Goal: Information Seeking & Learning: Obtain resource

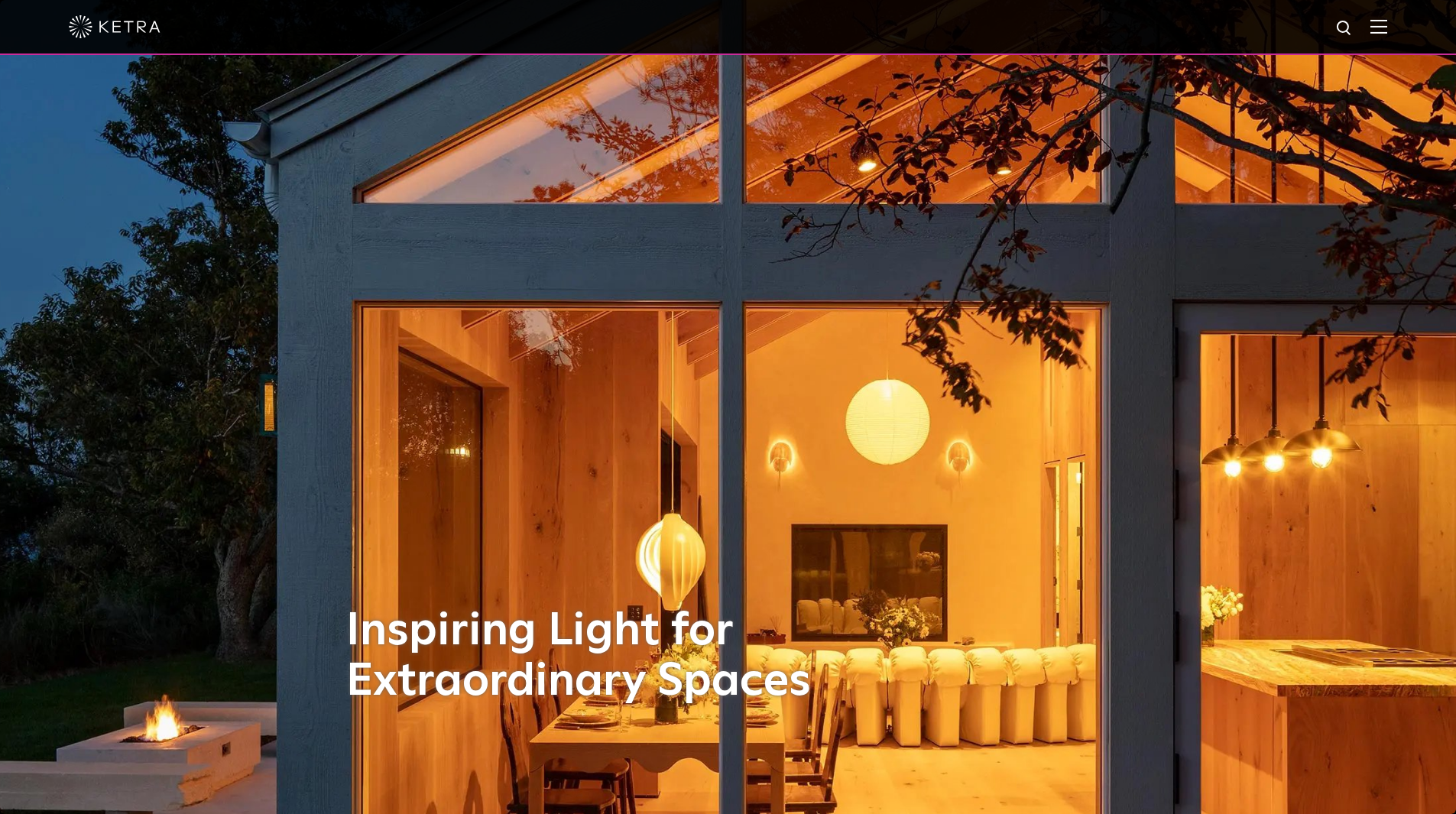
click at [1386, 19] on div at bounding box center [728, 27] width 1318 height 54
click at [1387, 28] on img at bounding box center [1379, 26] width 17 height 14
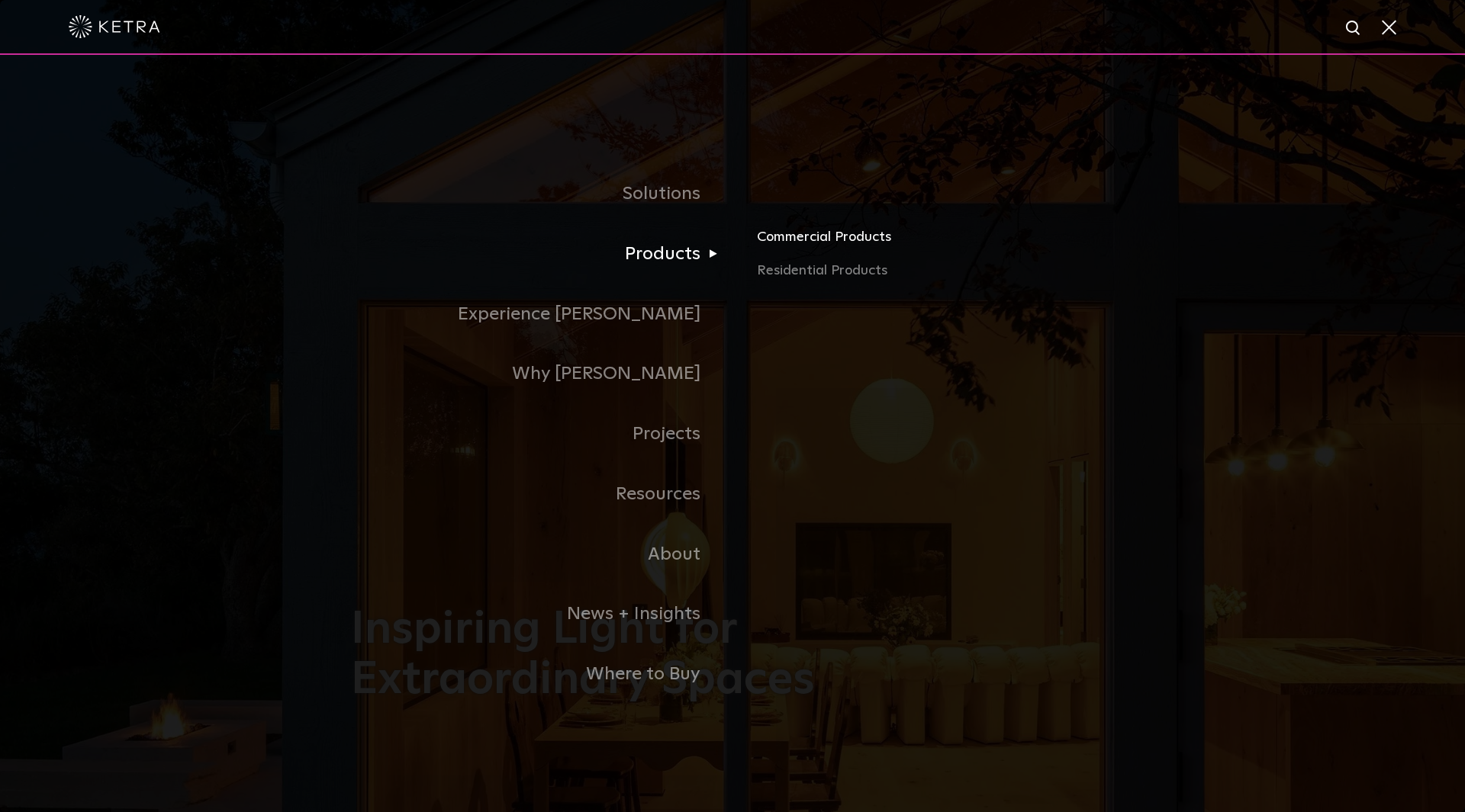
click at [807, 239] on link "Commercial Products" at bounding box center [935, 243] width 357 height 33
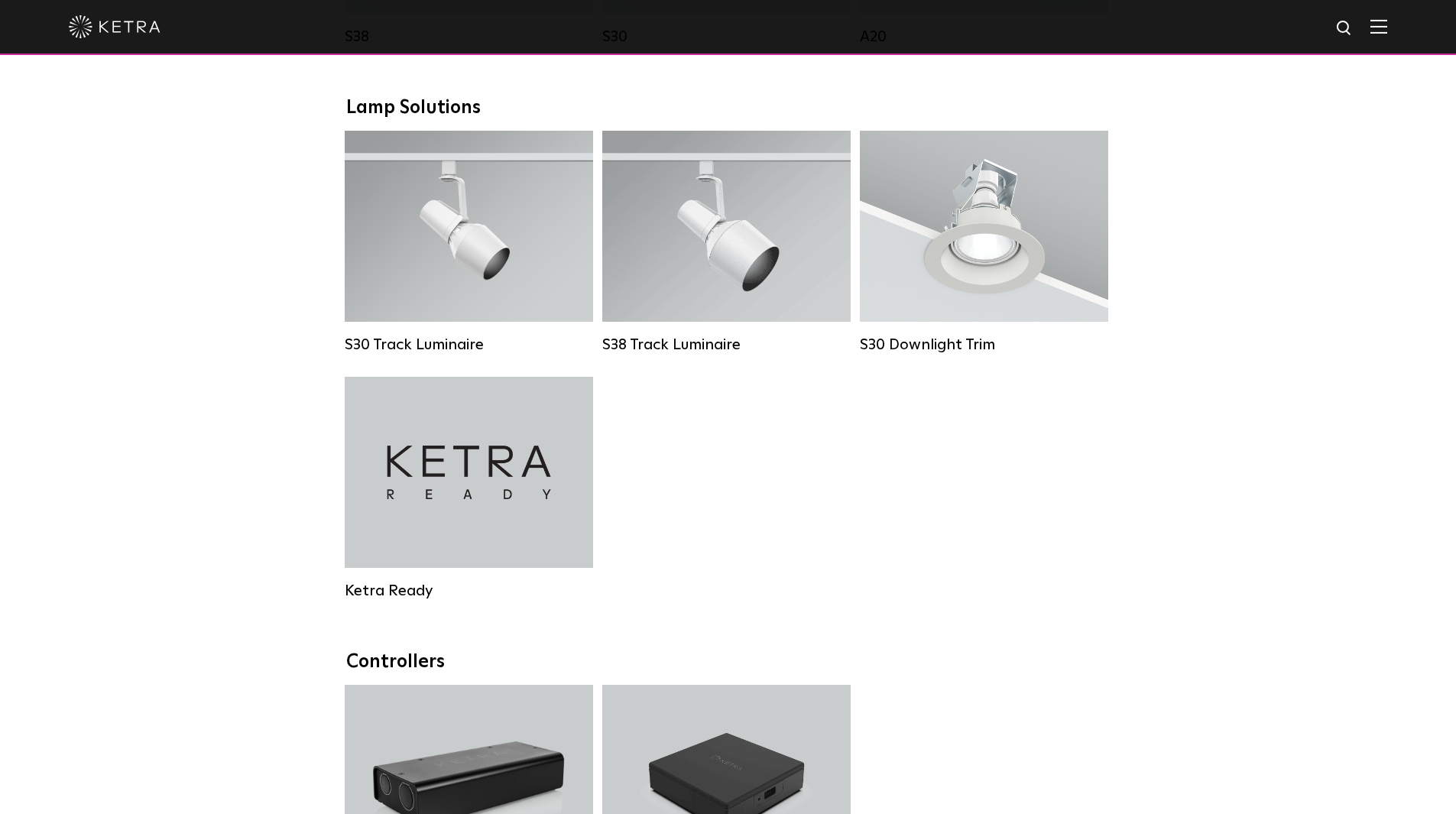
scroll to position [1375, 0]
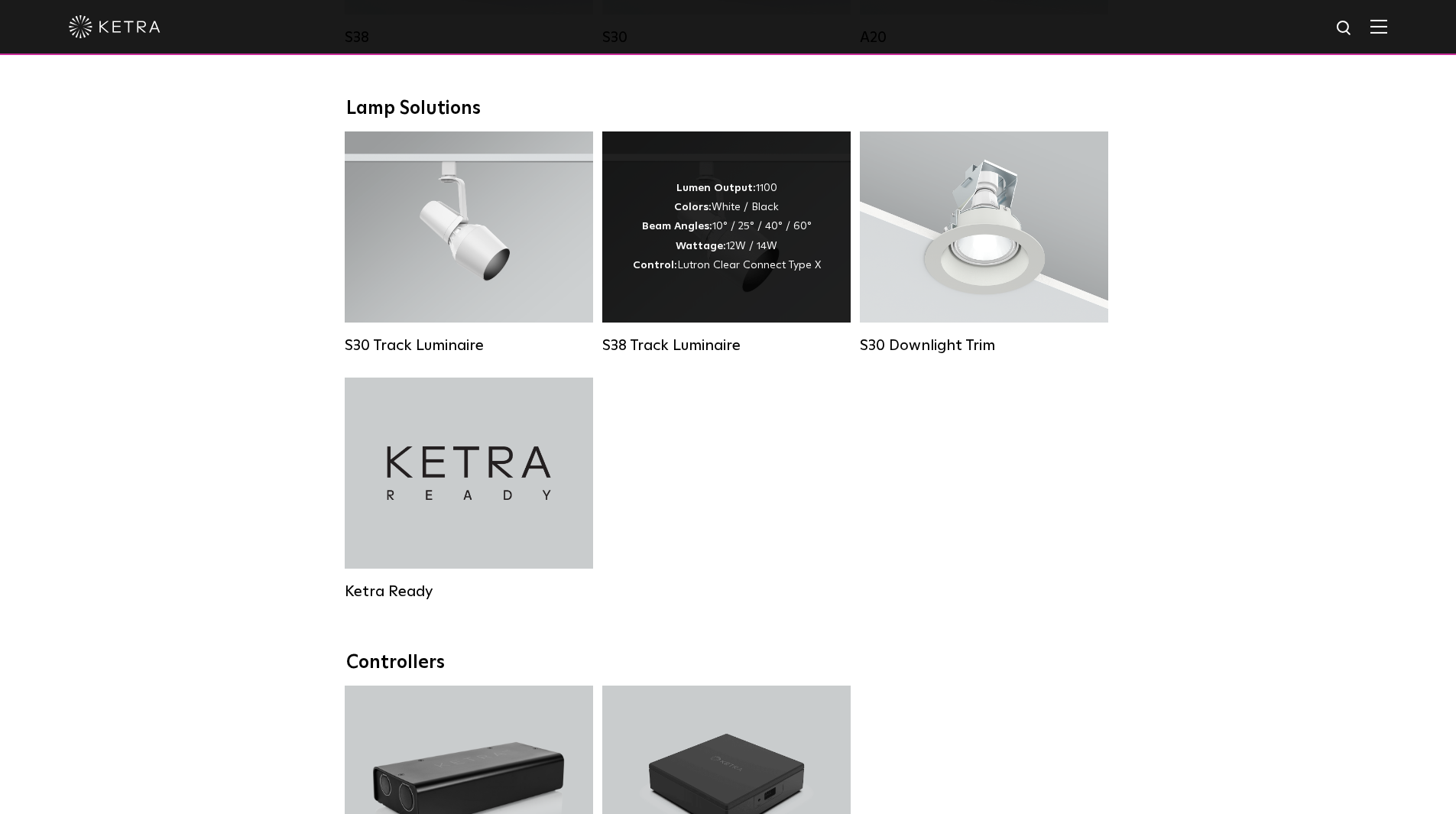
click at [672, 355] on div "S38 Track Luminaire" at bounding box center [727, 346] width 248 height 18
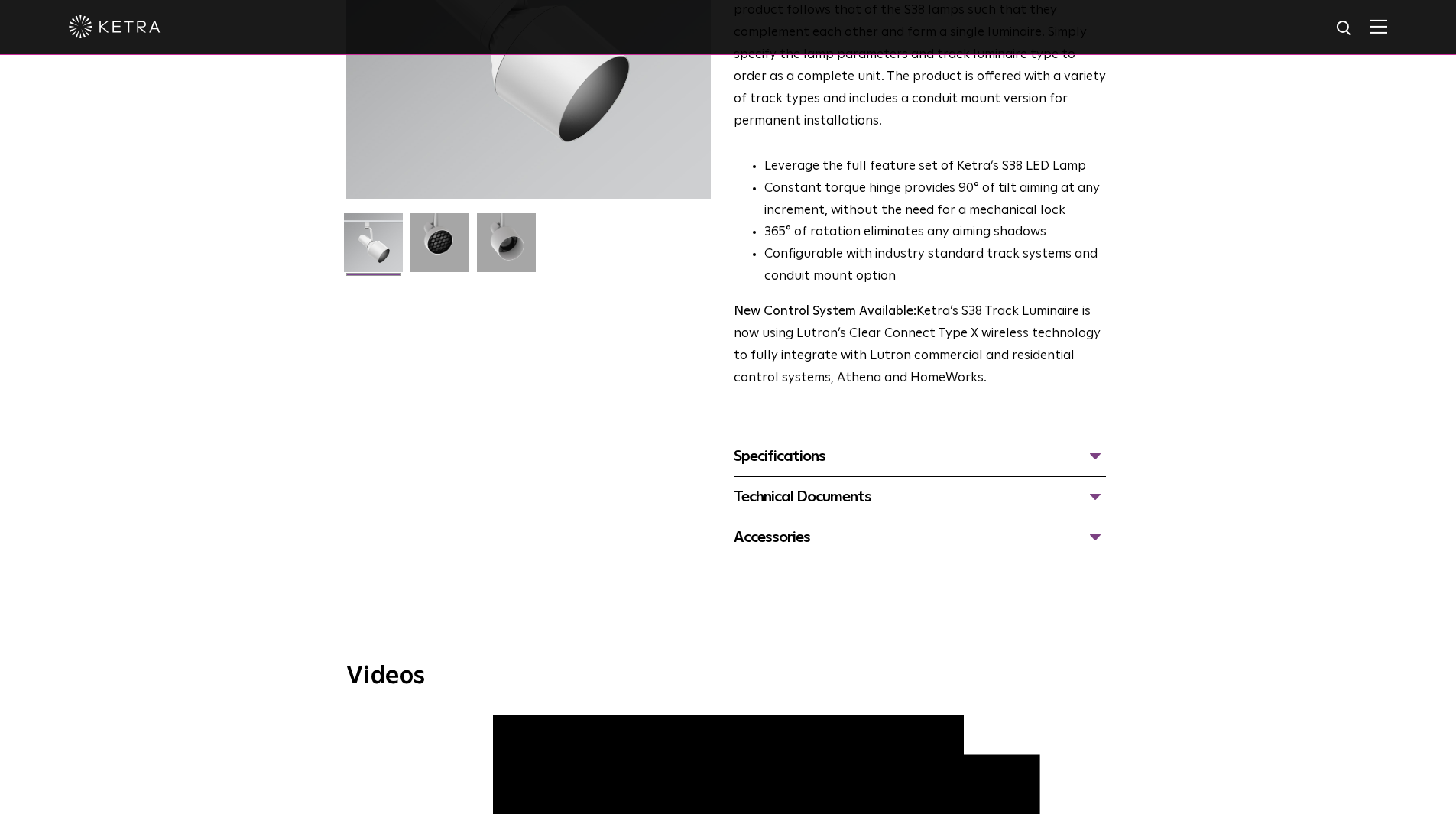
scroll to position [305, 0]
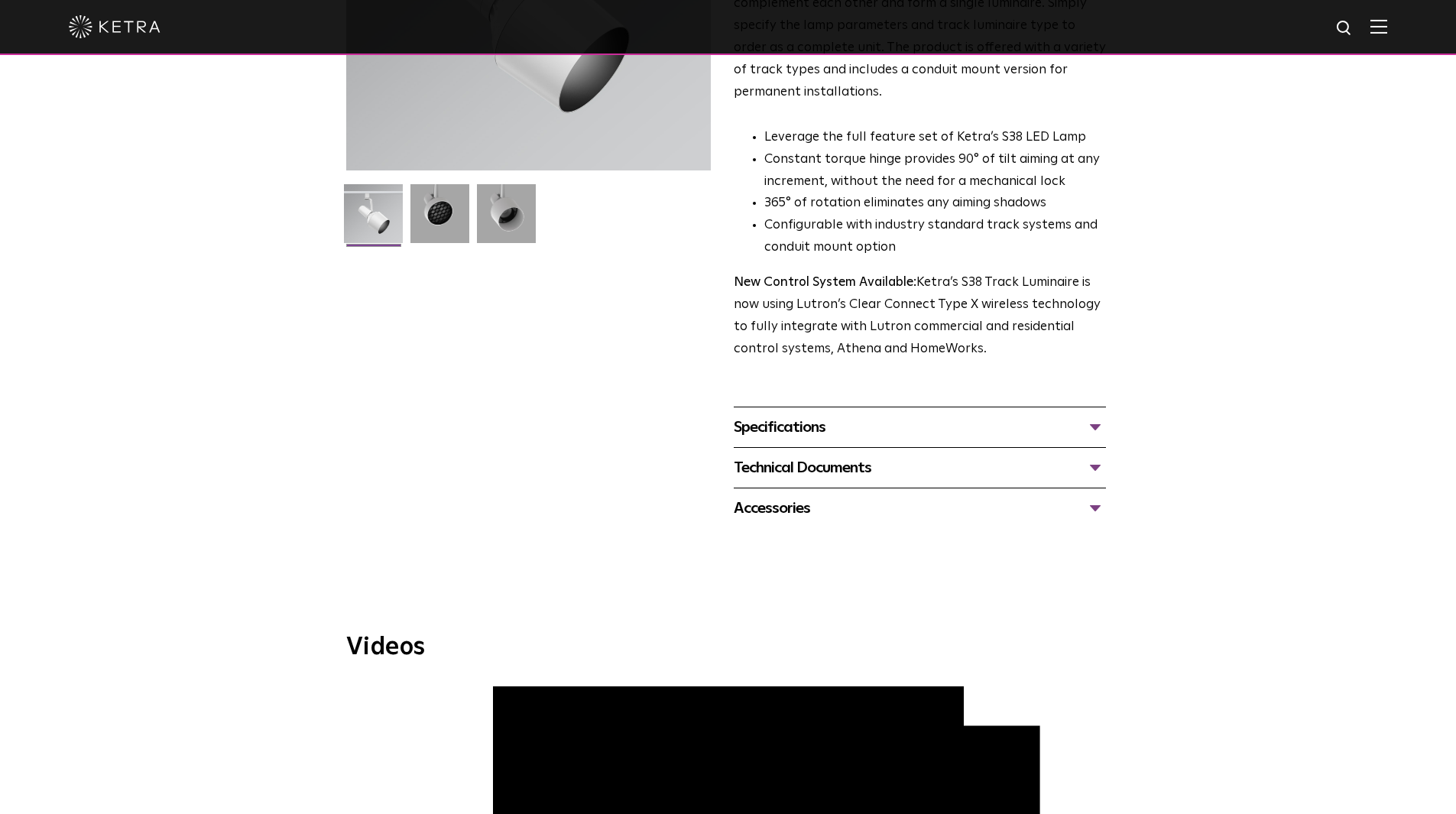
click at [985, 415] on div "Specifications" at bounding box center [920, 427] width 373 height 24
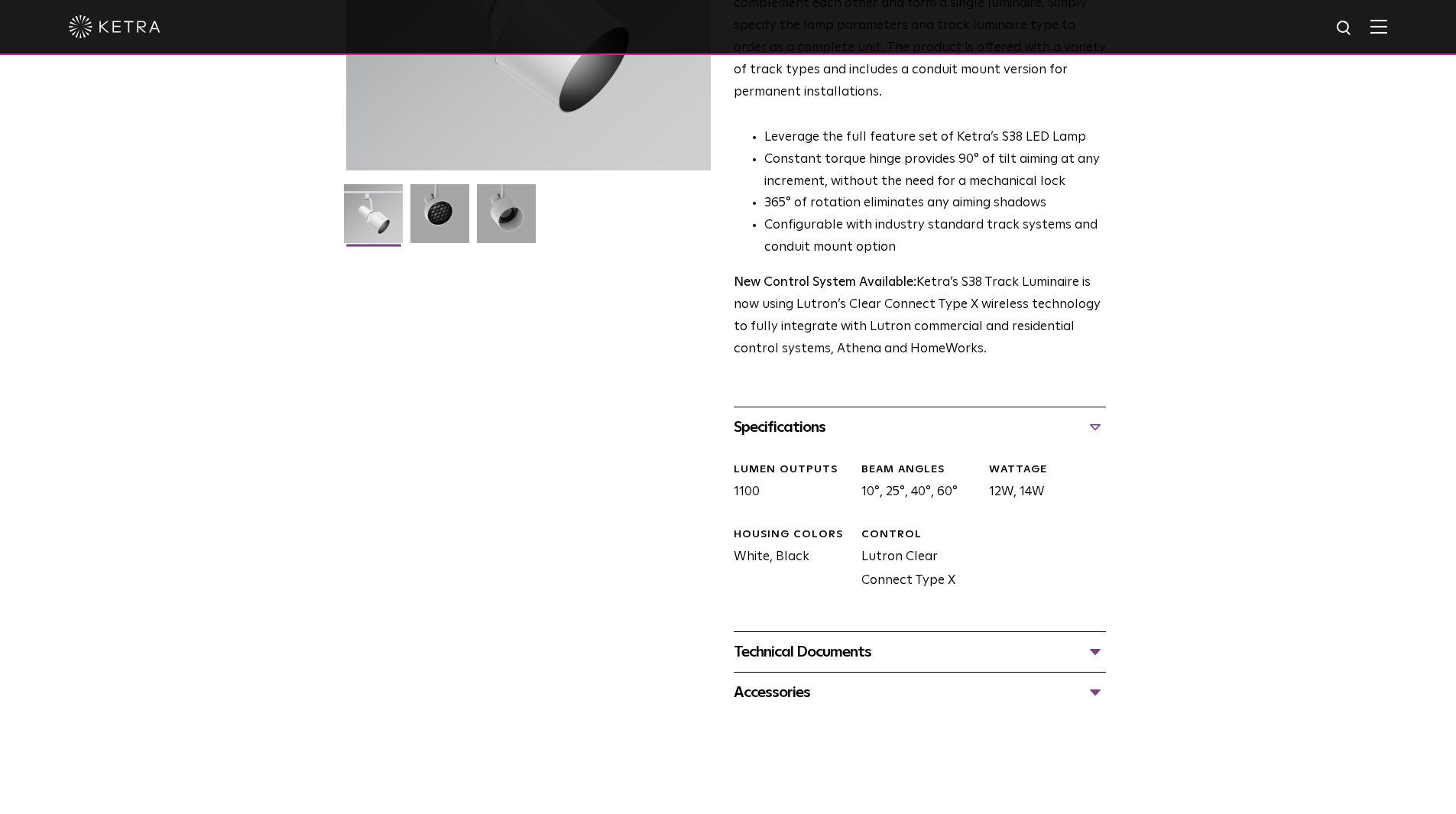
click at [964, 639] on div "Technical Documents" at bounding box center [920, 651] width 373 height 24
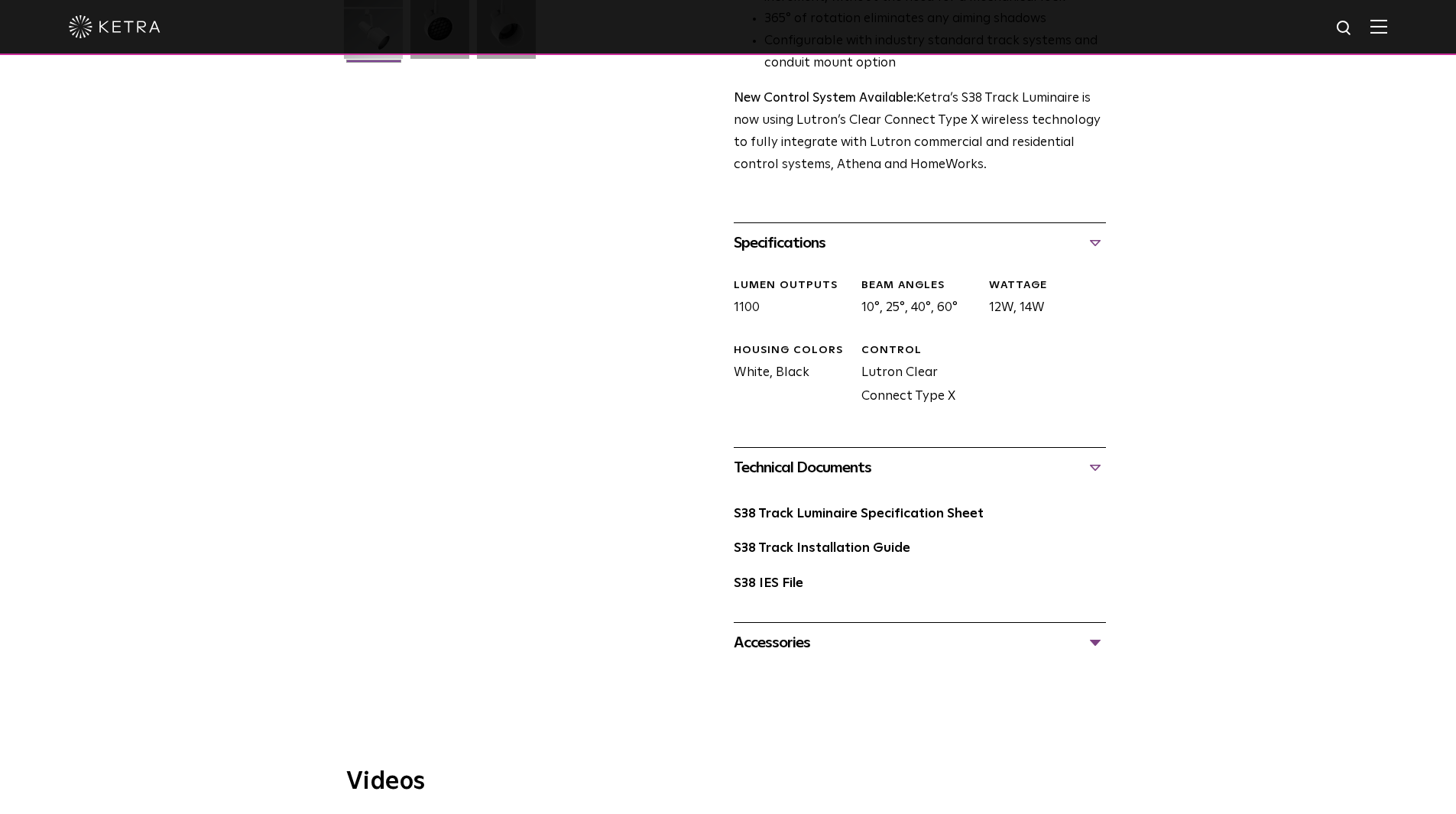
scroll to position [535, 0]
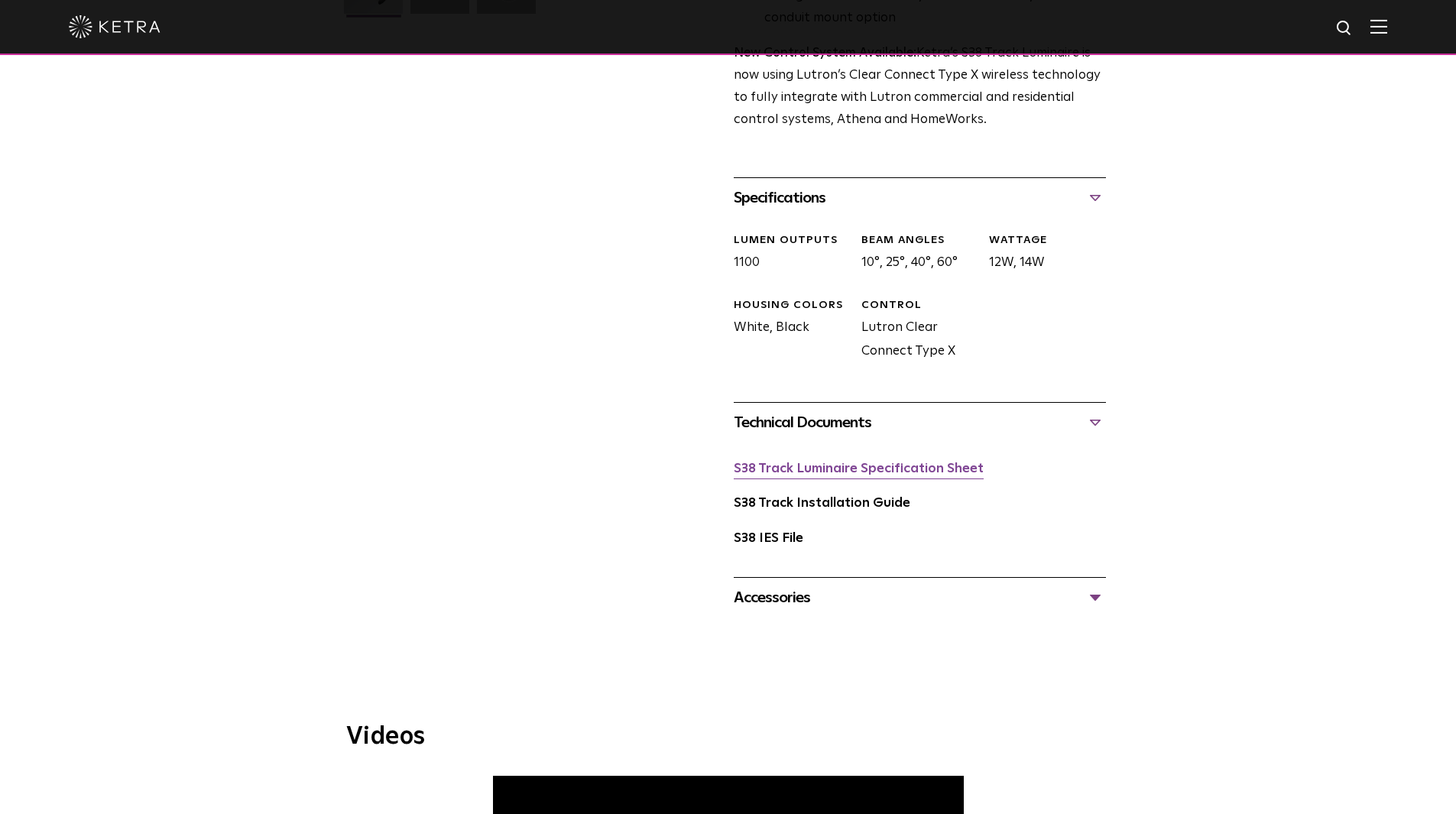
click at [819, 462] on link "S38 Track Luminaire Specification Sheet" at bounding box center [858, 468] width 250 height 13
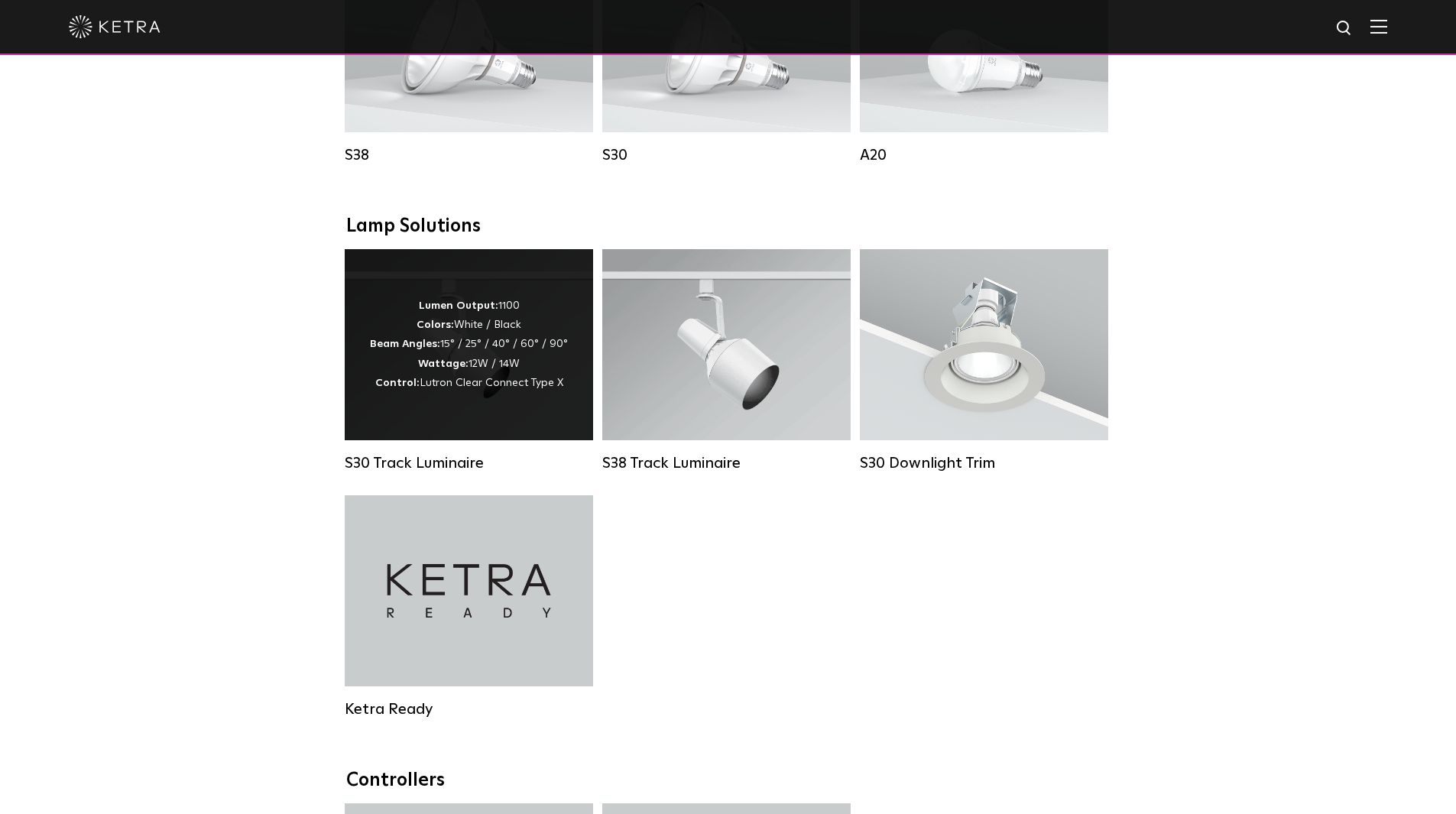
scroll to position [1223, 0]
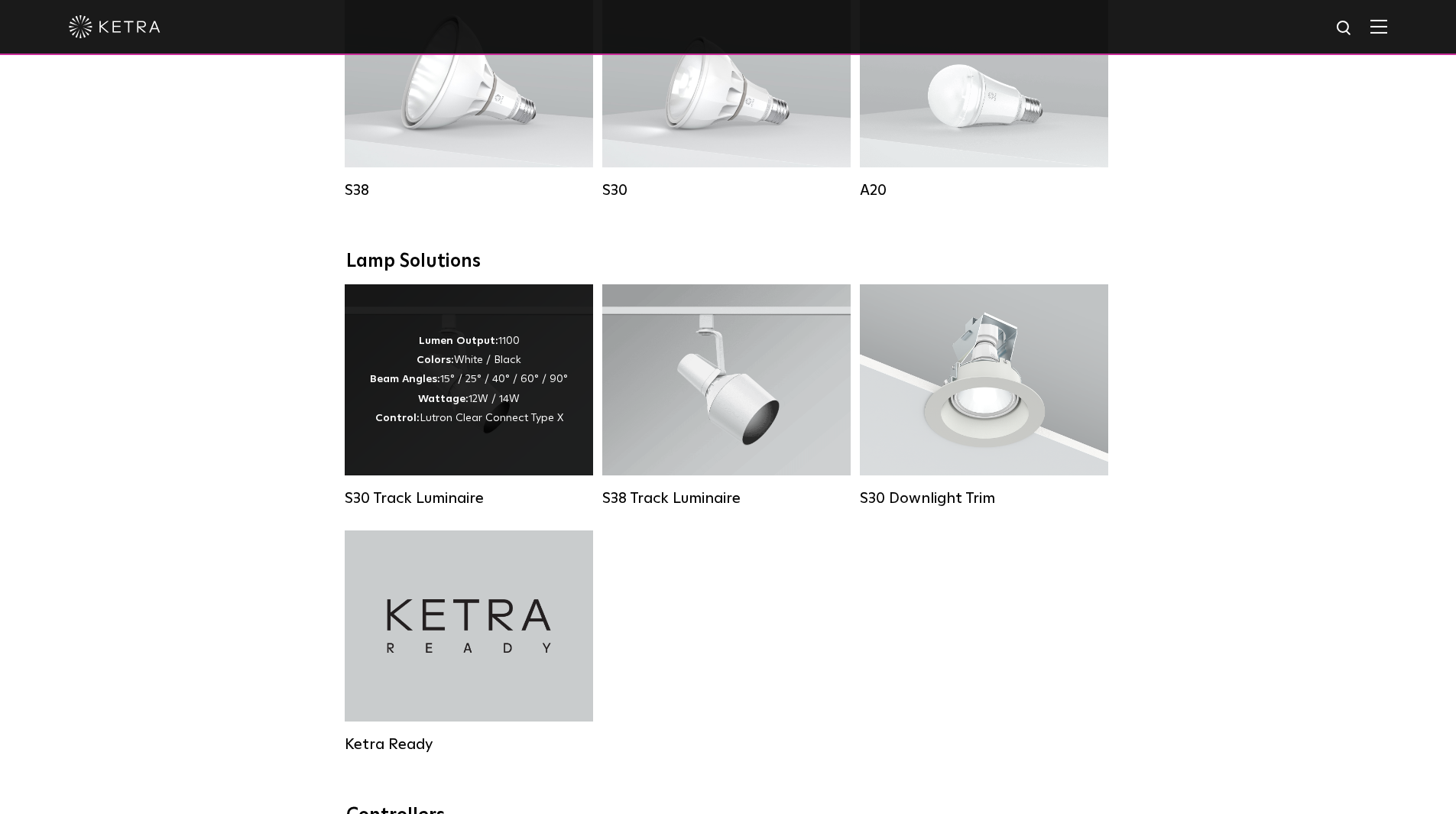
click at [413, 420] on div "Lumen Output: 1100 Colors: White / Black Beam Angles: 15° / 25° / 40° / 60° / 9…" at bounding box center [469, 379] width 198 height 97
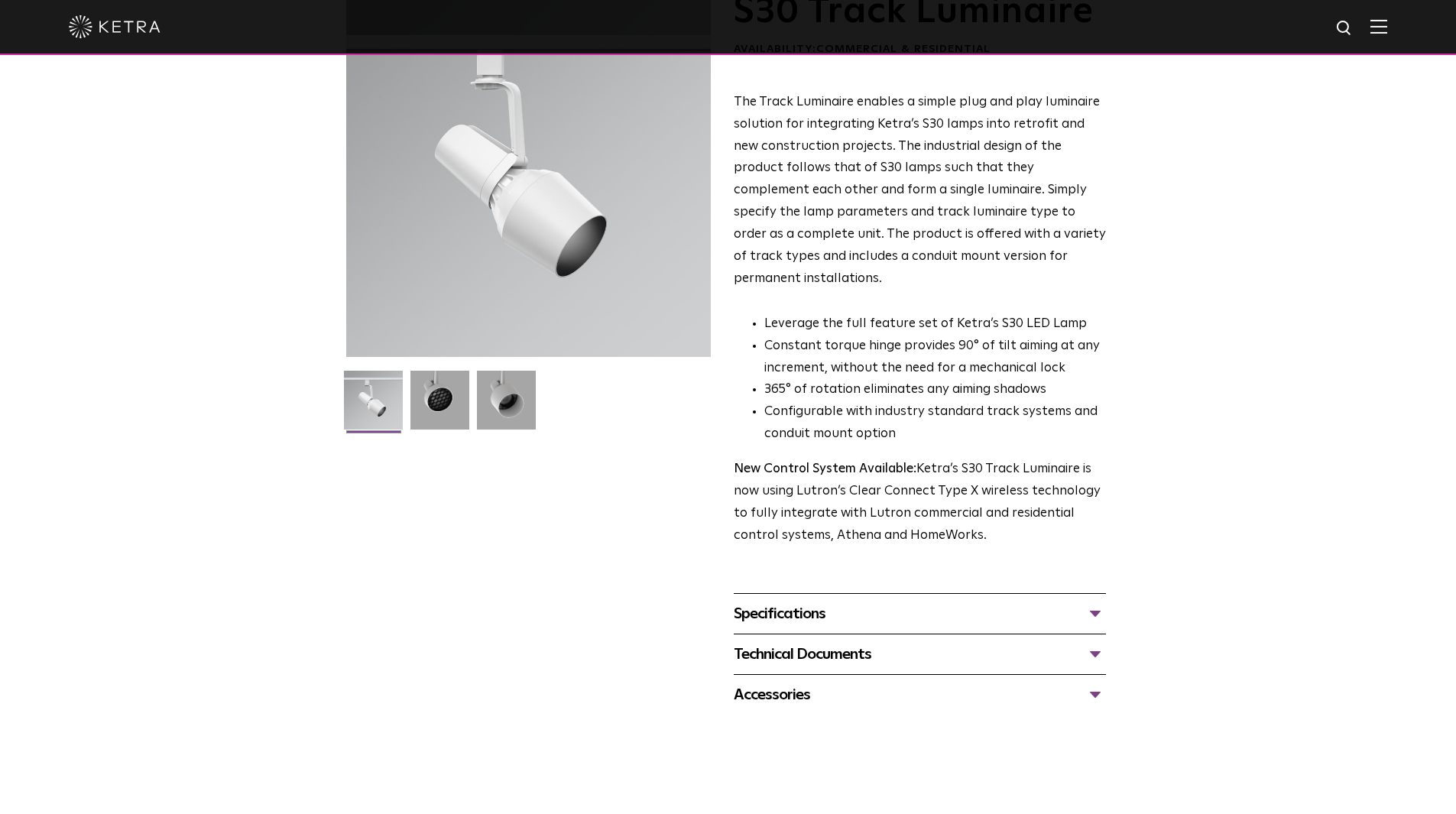
scroll to position [305, 0]
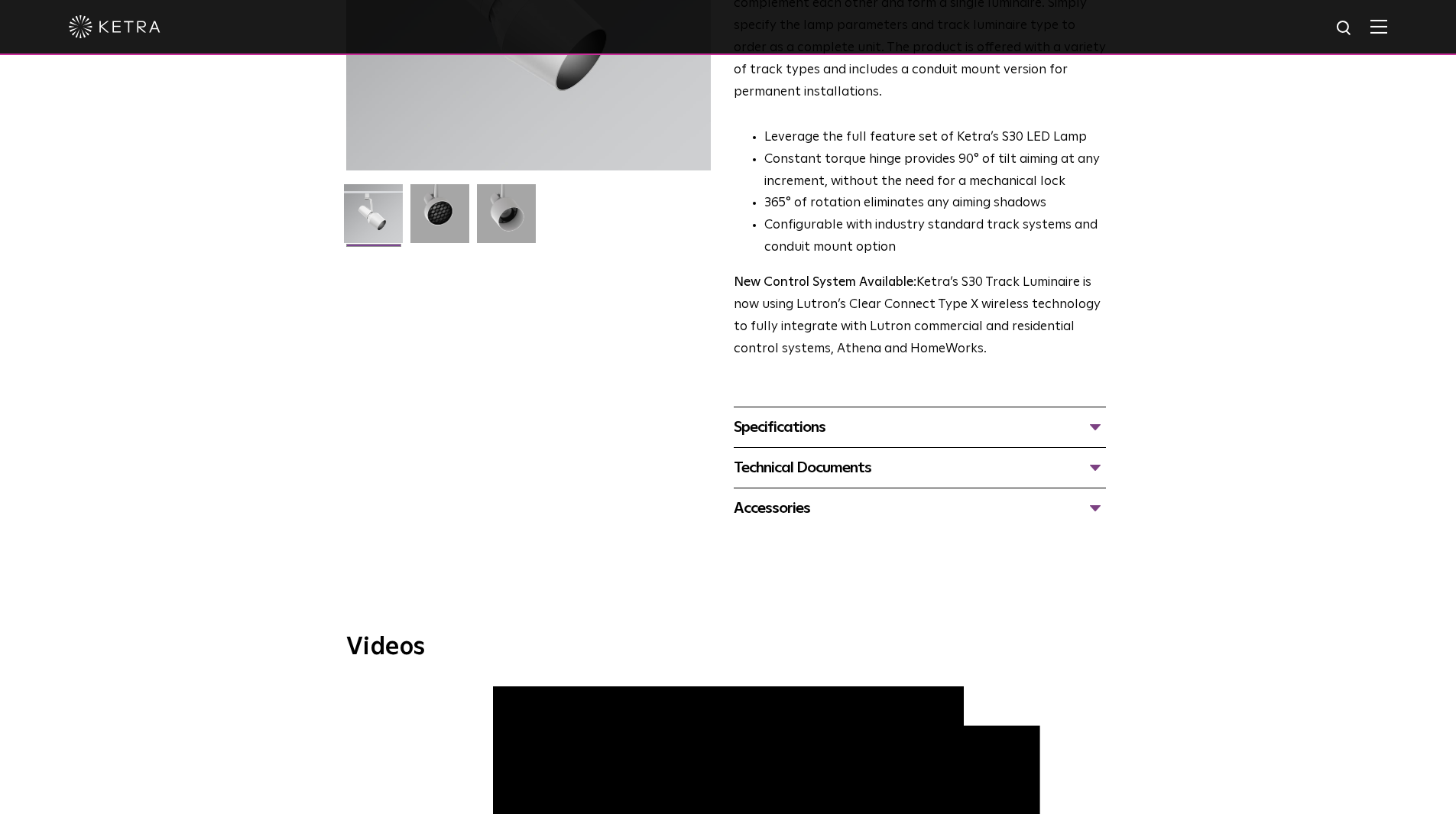
click at [869, 456] on div "Technical Documents" at bounding box center [920, 467] width 373 height 24
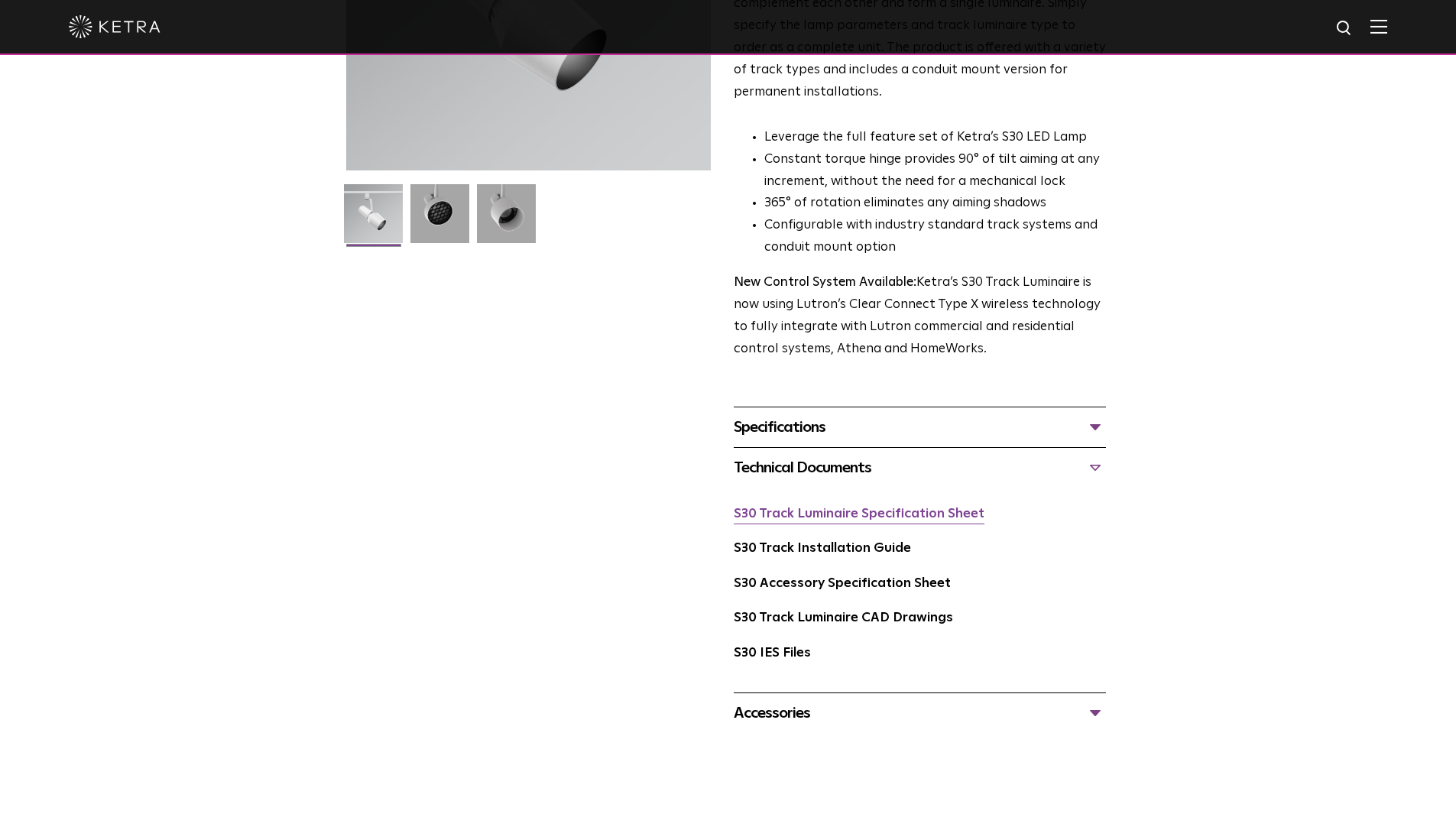
click at [853, 508] on link "S30 Track Luminaire Specification Sheet" at bounding box center [858, 514] width 251 height 13
click at [136, 29] on img at bounding box center [114, 26] width 91 height 23
